Goal: Task Accomplishment & Management: Manage account settings

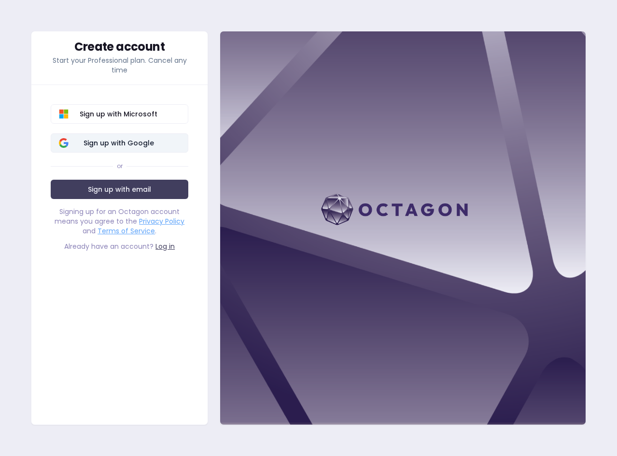
click at [154, 142] on span "Sign up with Google" at bounding box center [118, 143] width 123 height 10
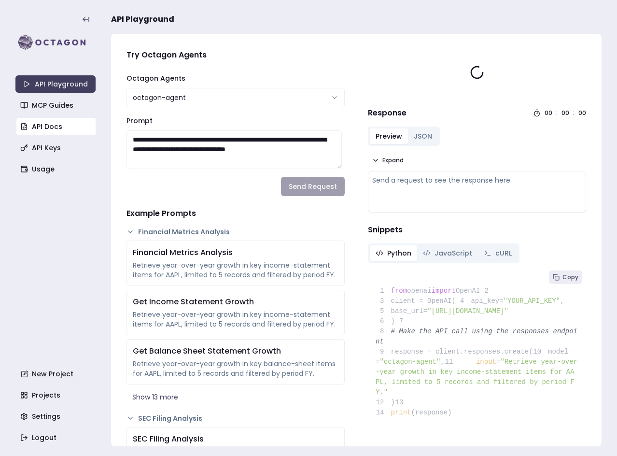
click at [58, 121] on link "API Docs" at bounding box center [56, 126] width 80 height 17
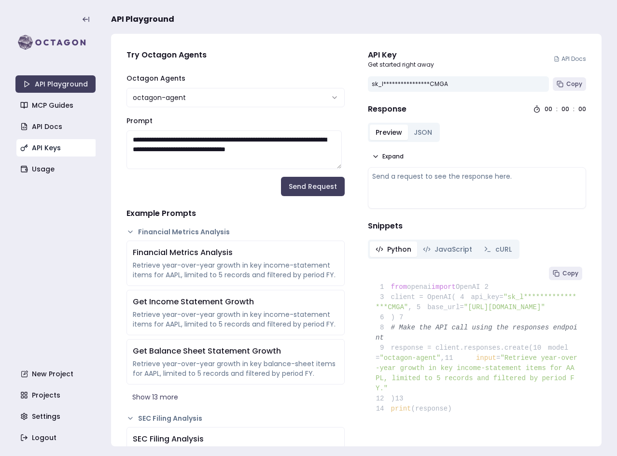
click at [53, 150] on link "API Keys" at bounding box center [56, 147] width 80 height 17
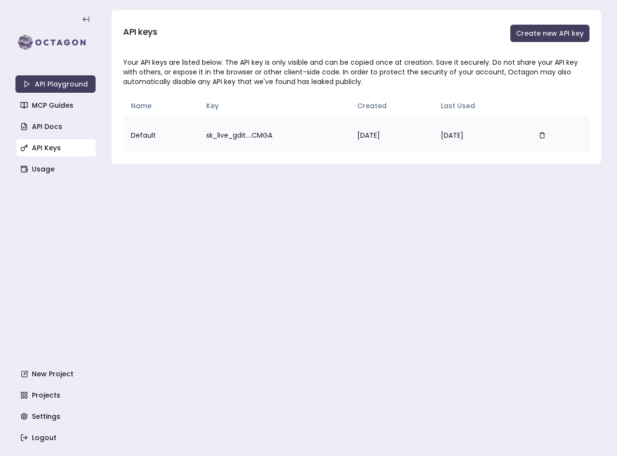
click at [235, 135] on td "sk_live_gdit....CMGA" at bounding box center [273, 134] width 151 height 35
click at [529, 33] on button "Create new API key" at bounding box center [549, 33] width 79 height 17
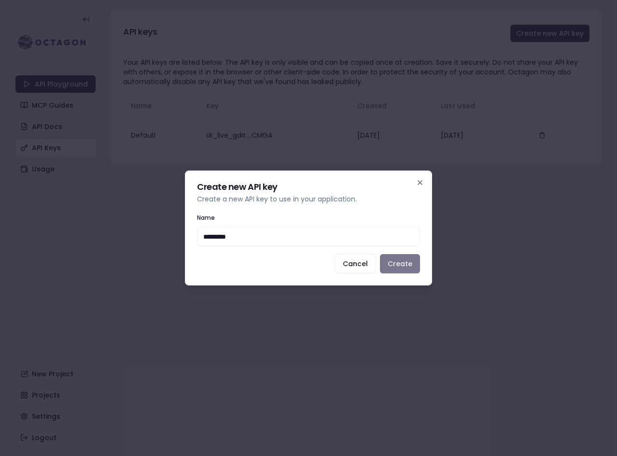
type input "*********"
click at [393, 264] on button "Create" at bounding box center [400, 263] width 40 height 19
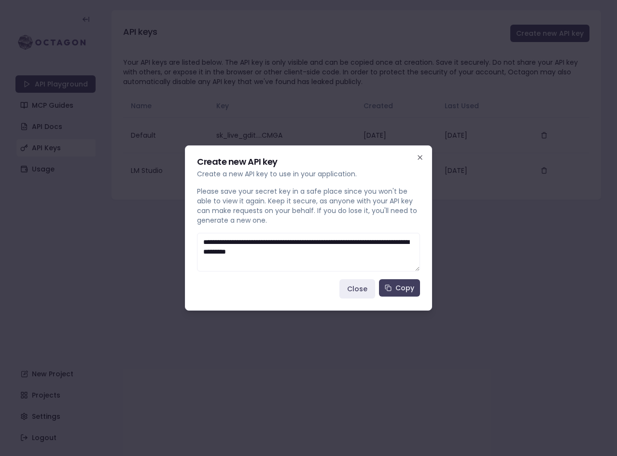
click at [329, 246] on textarea "**********" at bounding box center [308, 252] width 223 height 39
click at [386, 289] on icon at bounding box center [388, 287] width 7 height 7
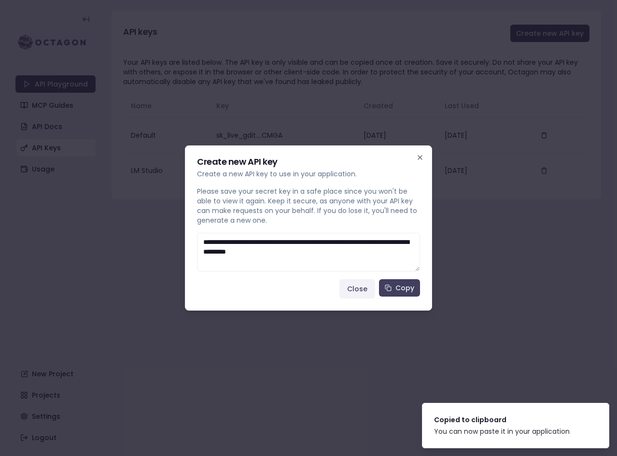
click at [363, 287] on button "Close" at bounding box center [357, 288] width 36 height 19
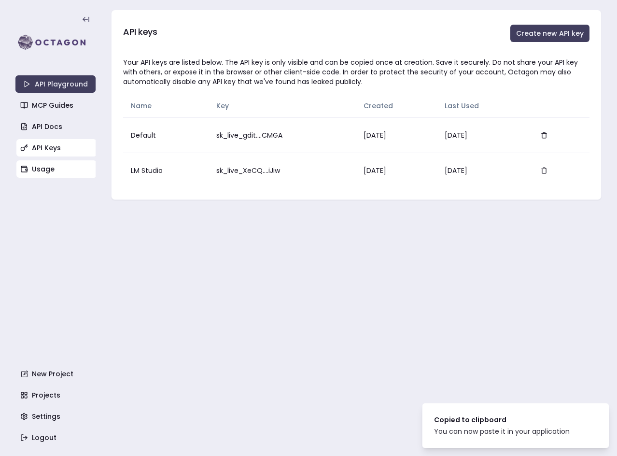
click at [68, 168] on link "Usage" at bounding box center [56, 168] width 80 height 17
